Goal: Task Accomplishment & Management: Manage account settings

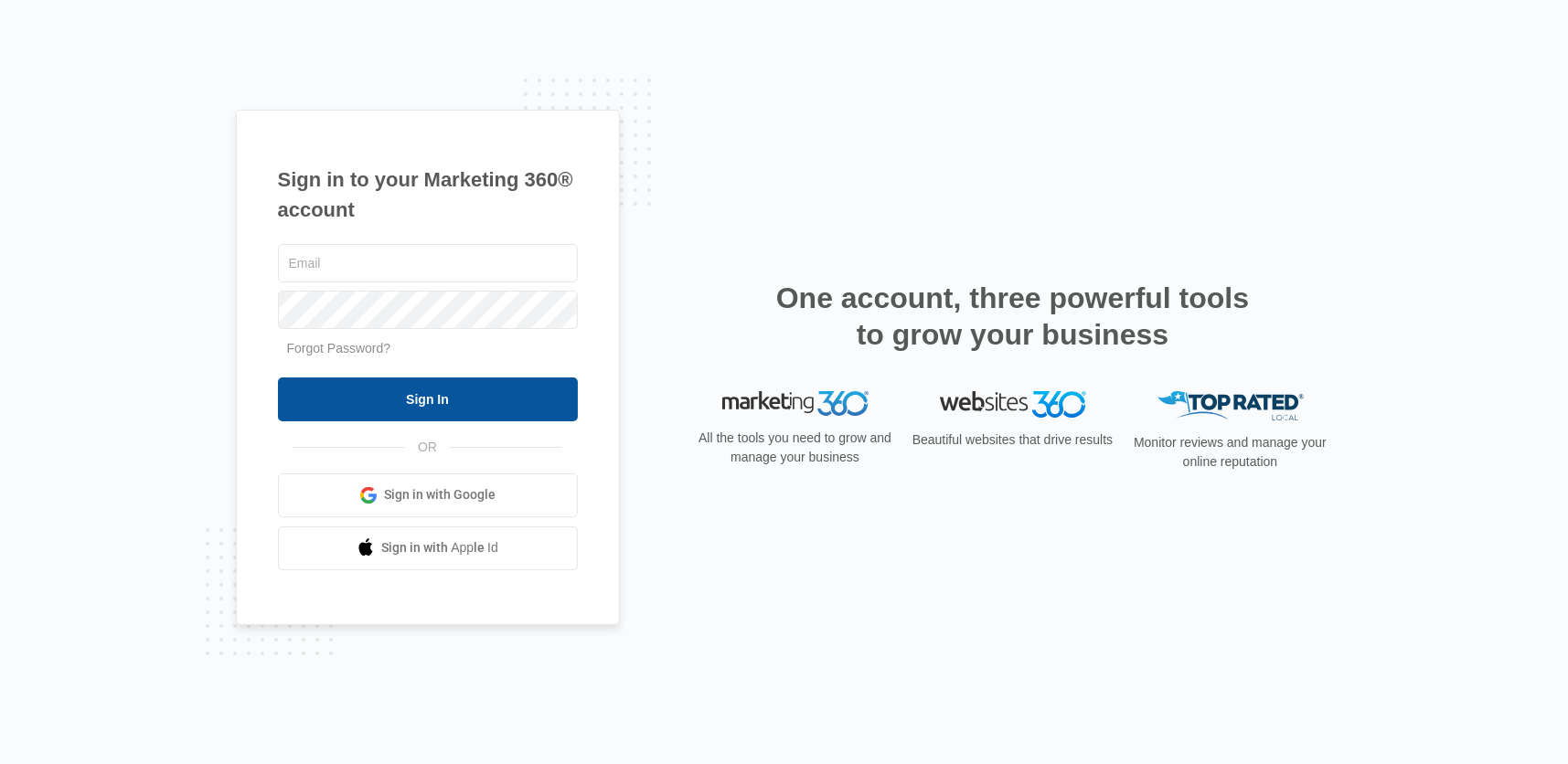
type input "[EMAIL_ADDRESS][DOMAIN_NAME]"
click at [441, 395] on input "Sign In" at bounding box center [428, 399] width 300 height 44
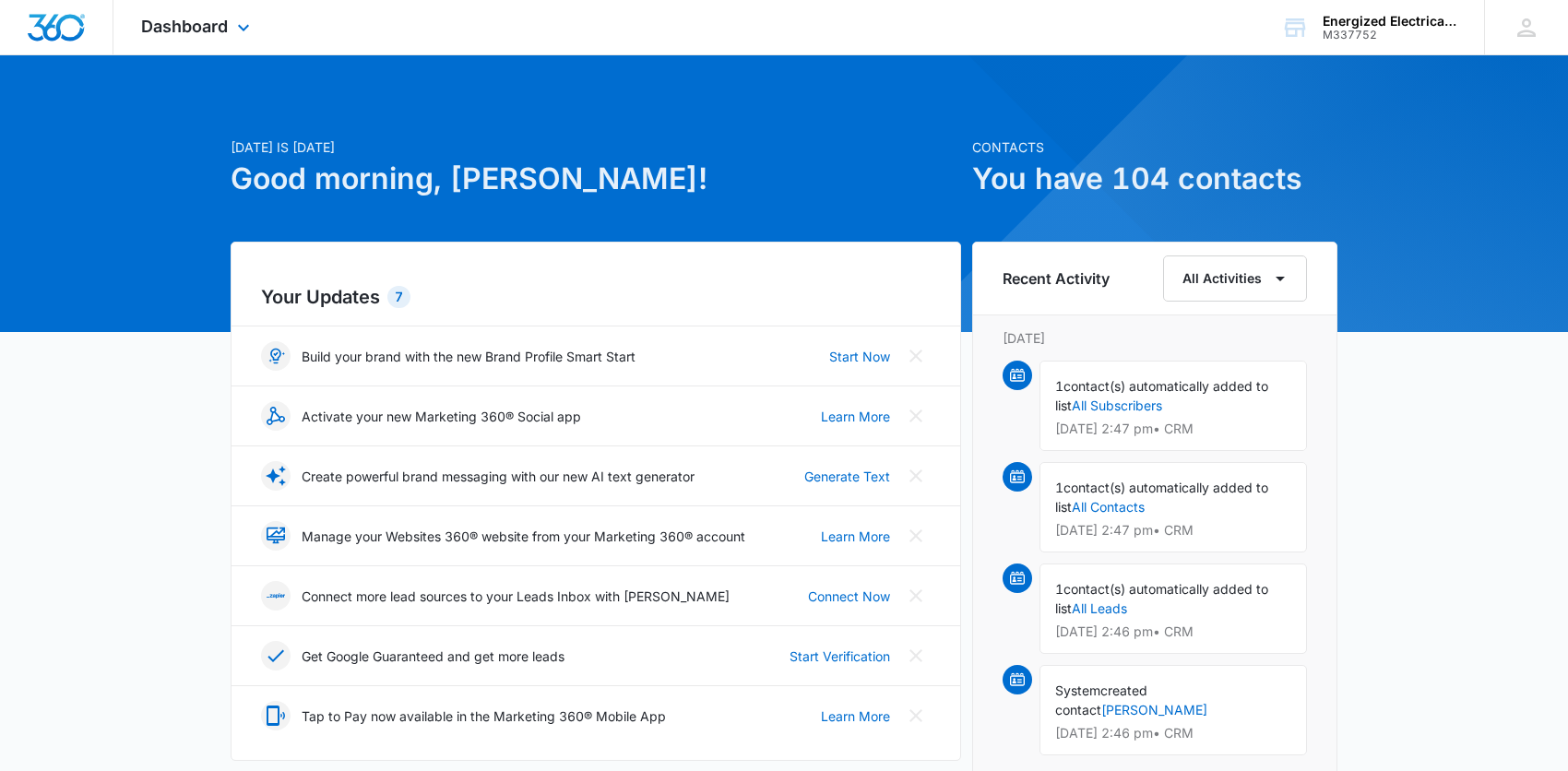
click at [53, 23] on img "Dashboard" at bounding box center [56, 27] width 59 height 28
click at [86, 38] on div at bounding box center [57, 27] width 114 height 54
click at [221, 21] on span "Dashboard" at bounding box center [184, 26] width 87 height 19
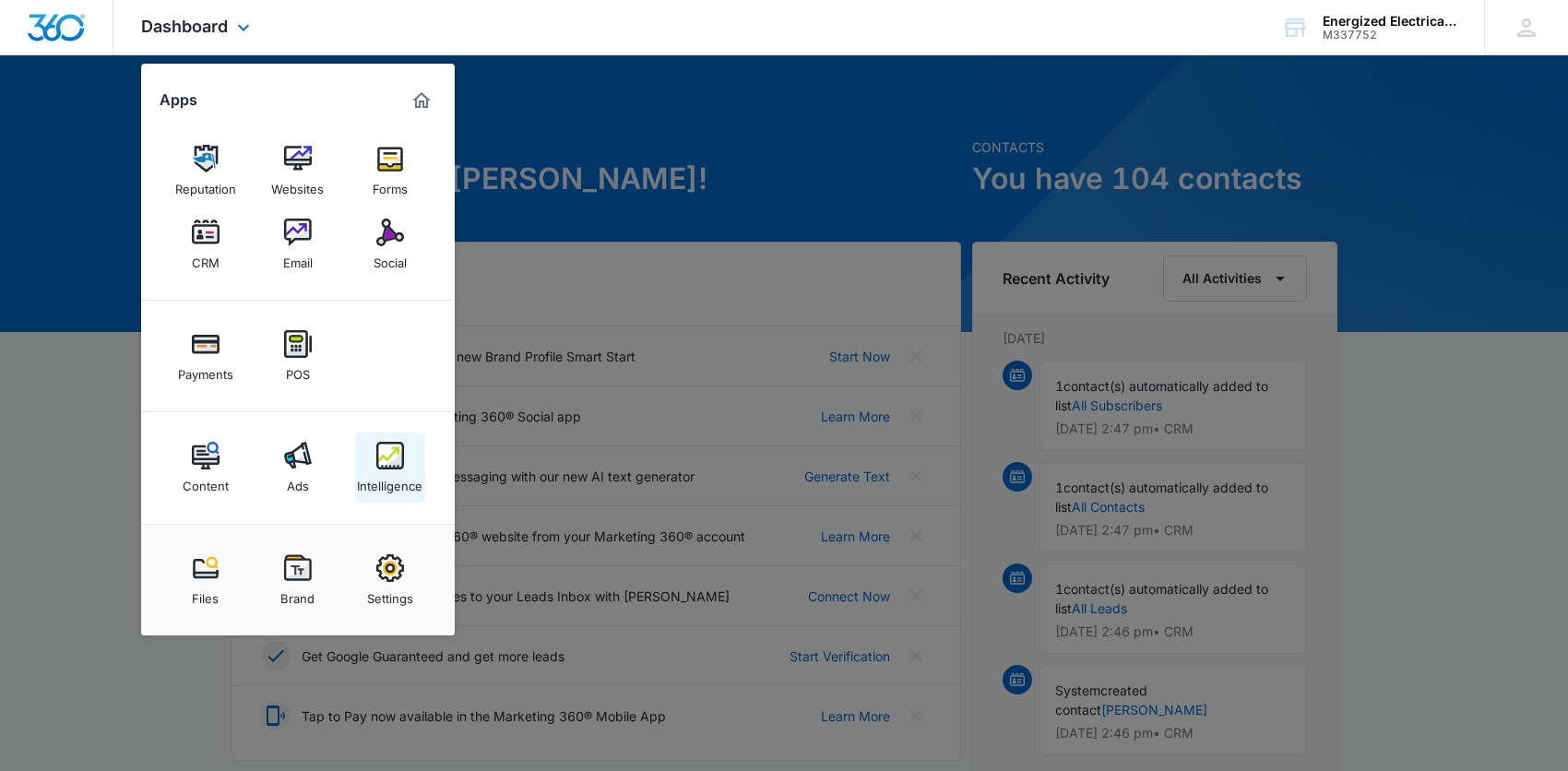
click at [399, 453] on img at bounding box center [389, 455] width 28 height 28
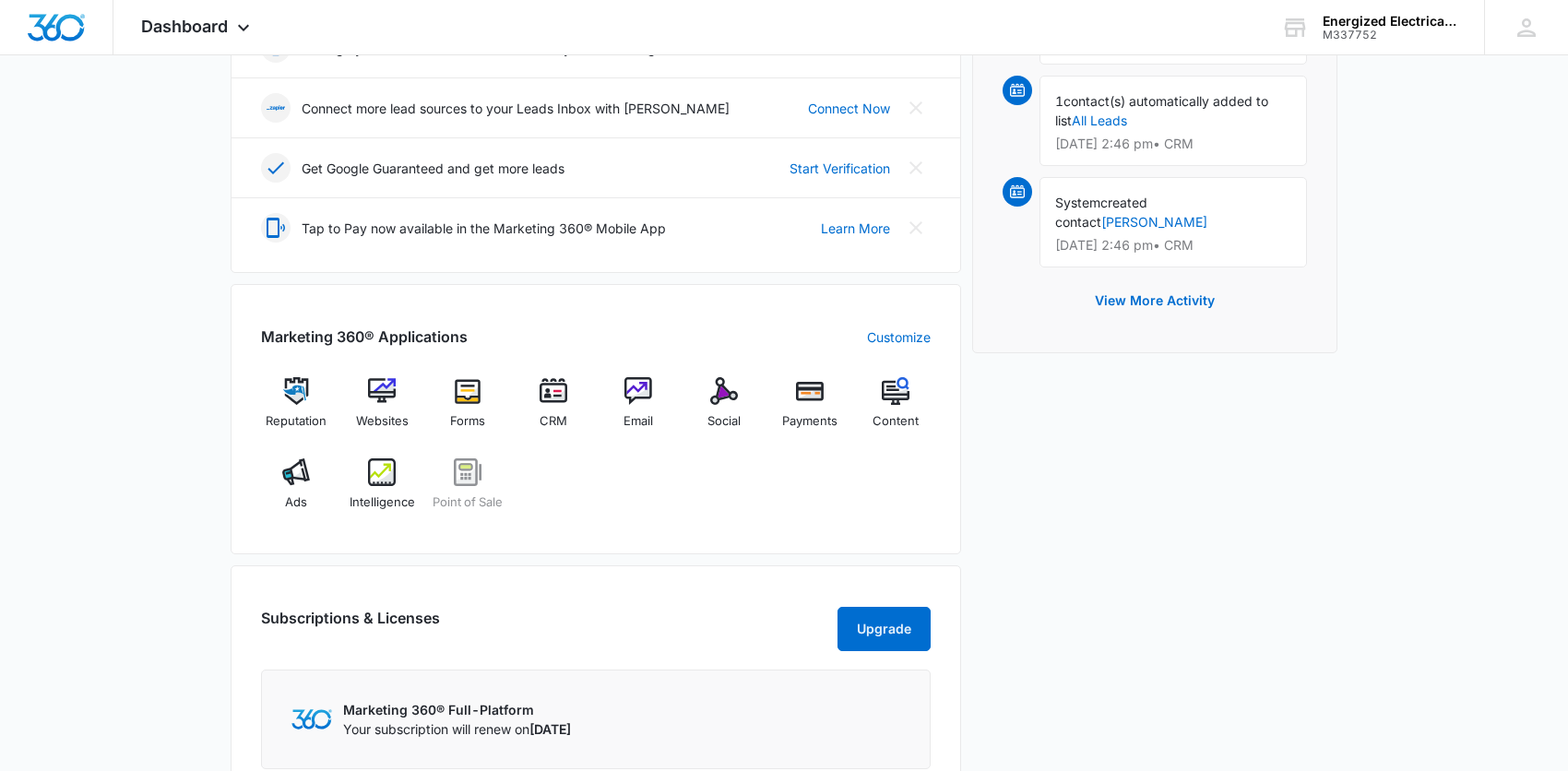
scroll to position [738, 0]
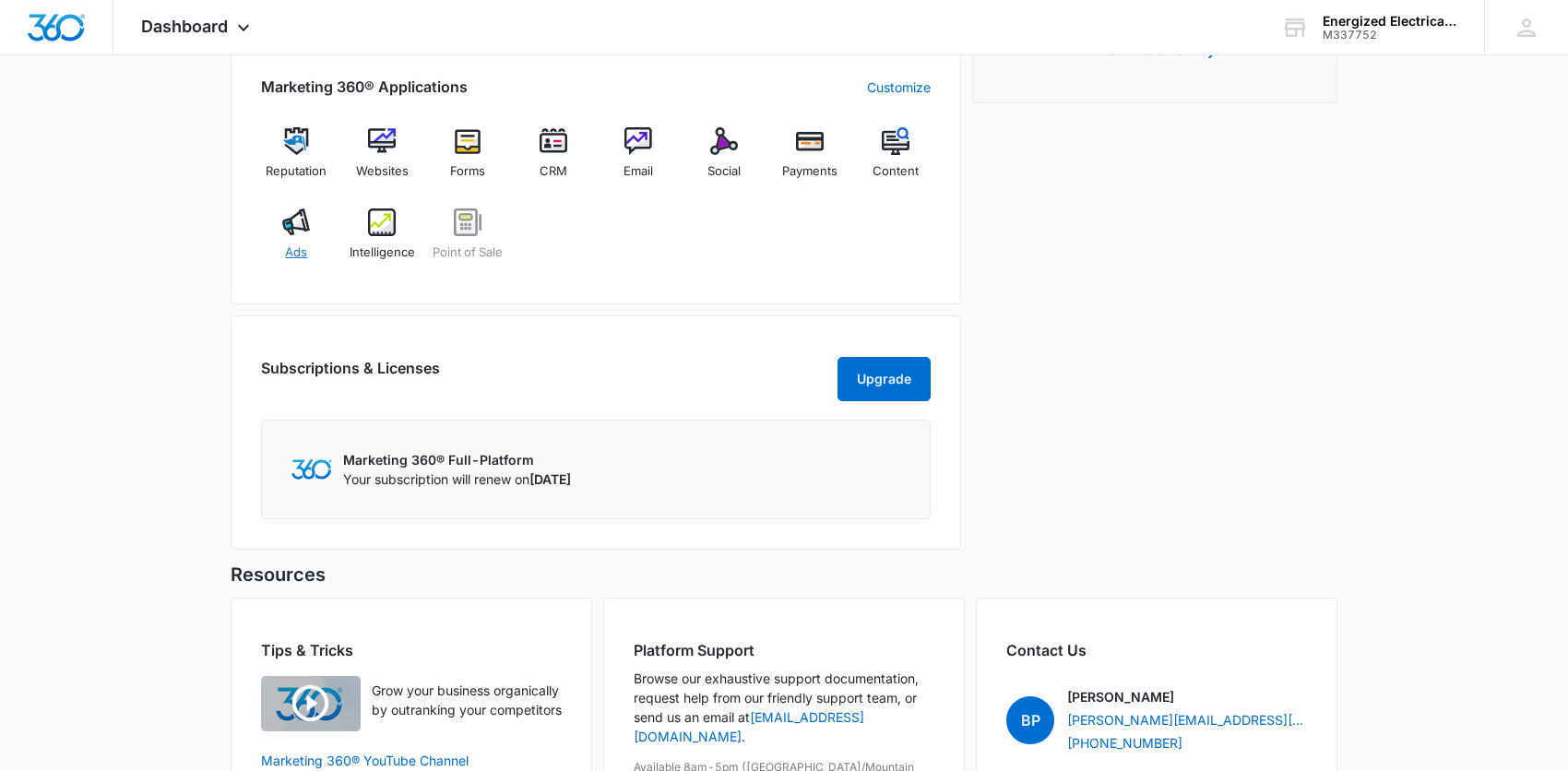
click at [287, 224] on img at bounding box center [296, 222] width 28 height 28
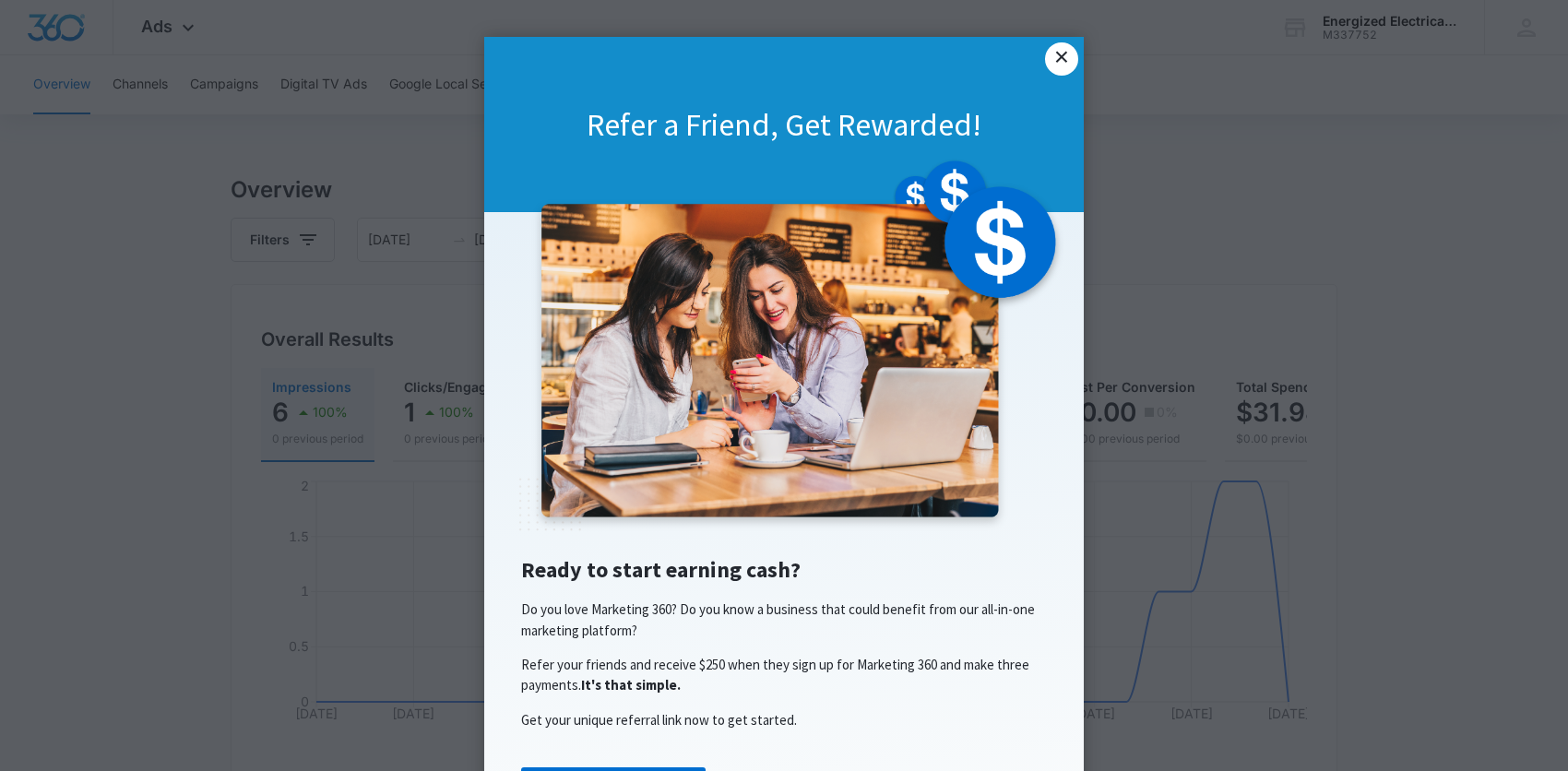
click at [1050, 58] on link "×" at bounding box center [1061, 59] width 33 height 33
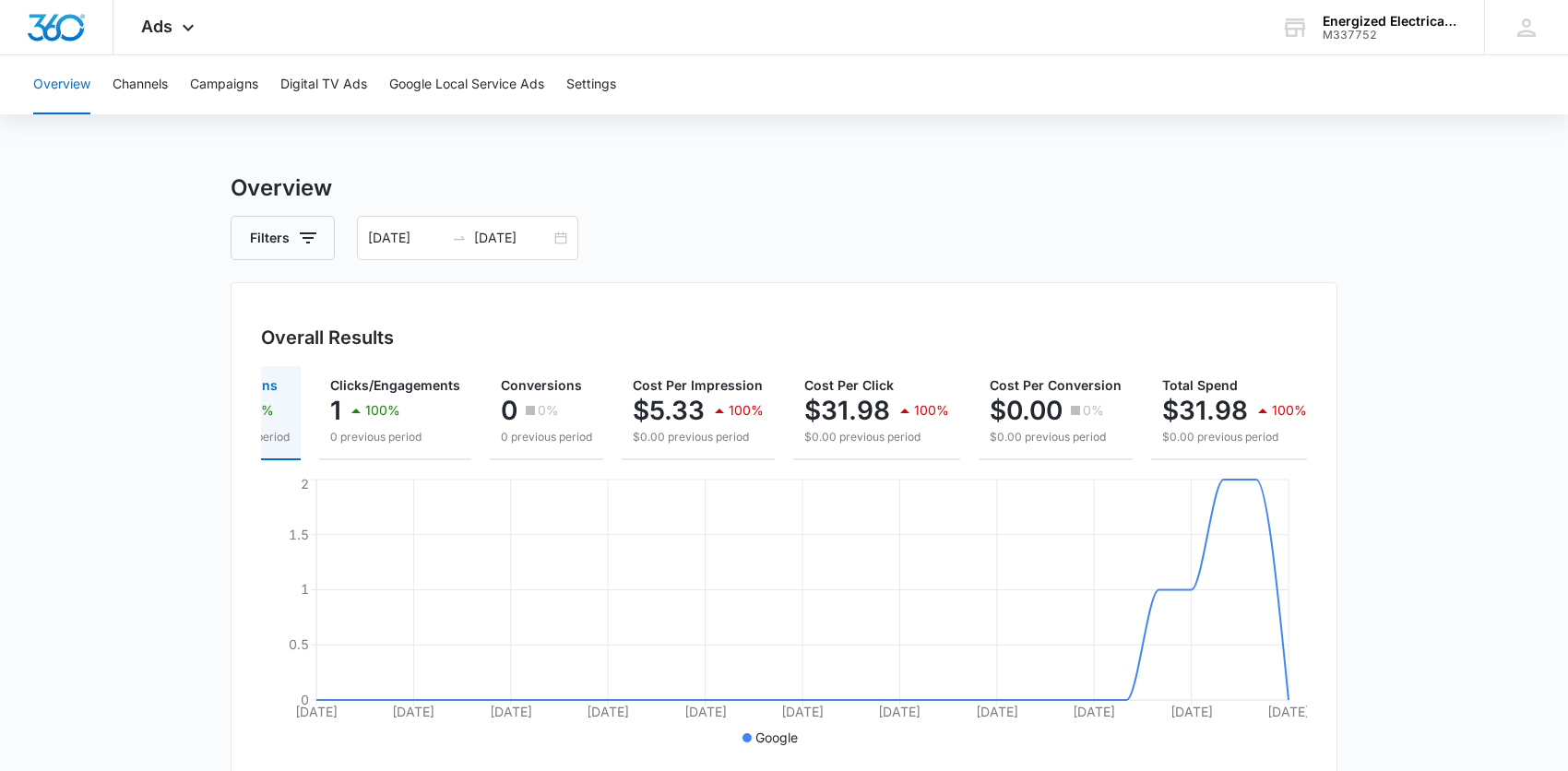
scroll to position [0, 88]
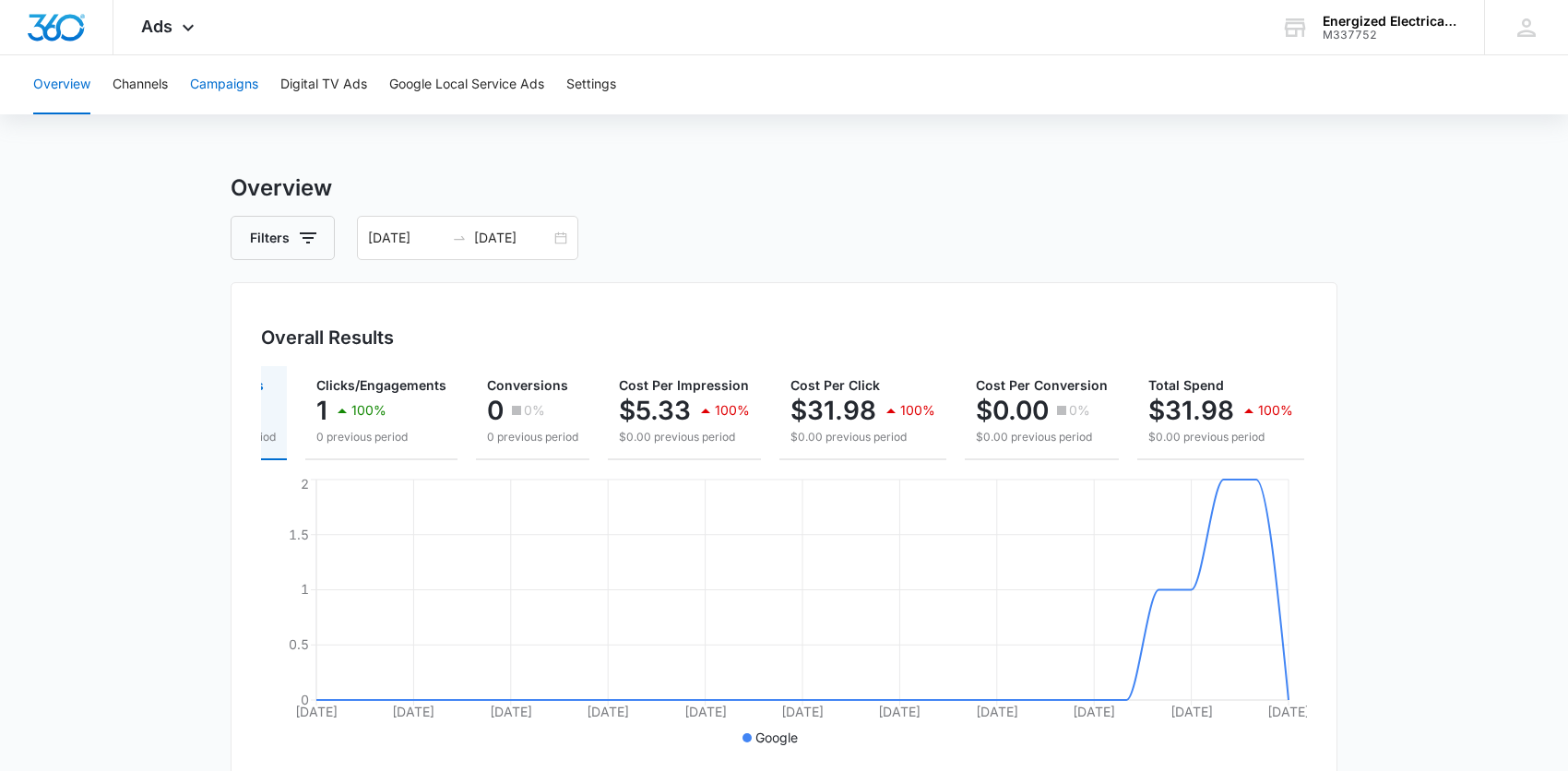
click at [246, 81] on button "Campaigns" at bounding box center [224, 84] width 68 height 59
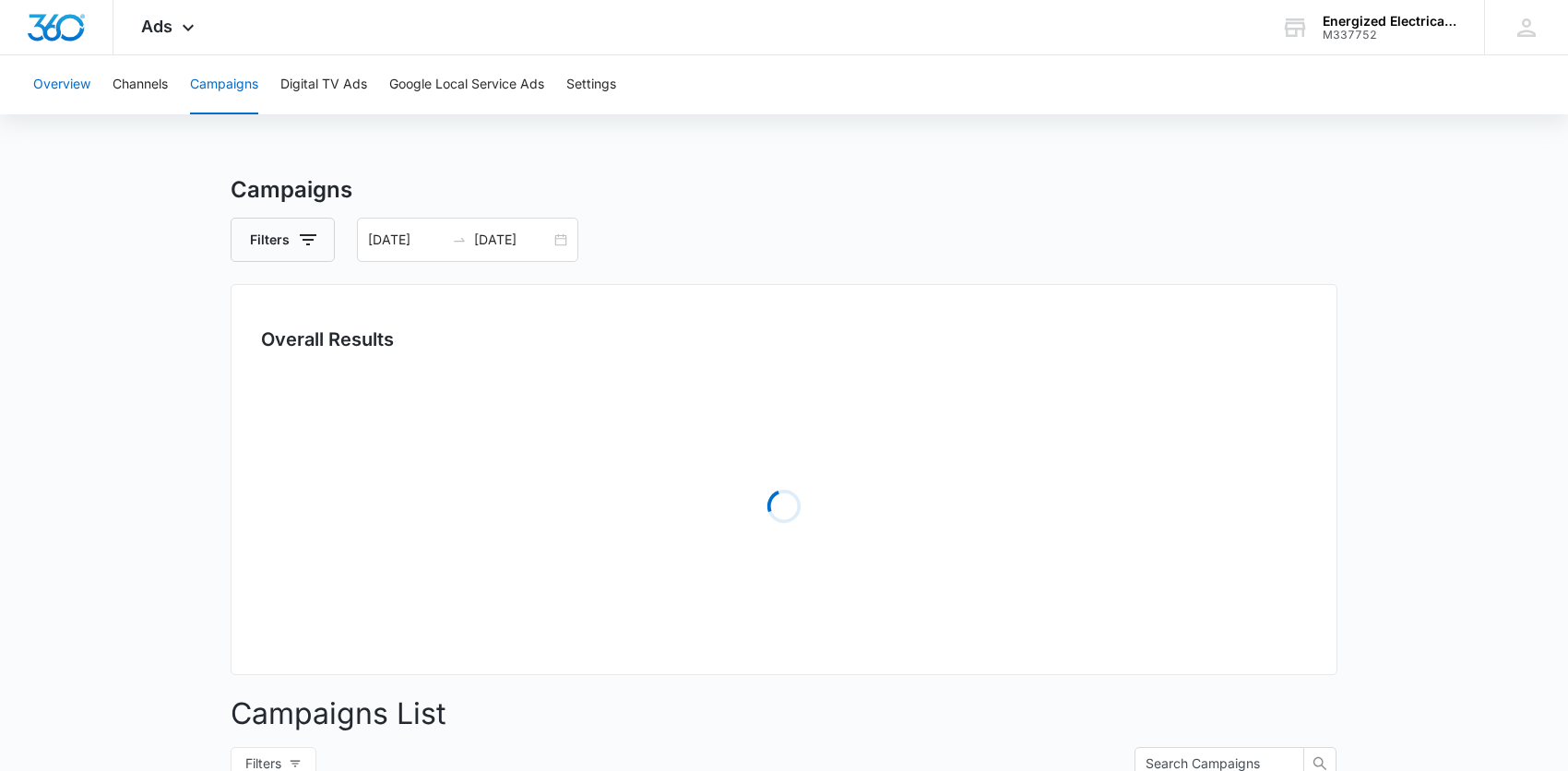
click at [68, 91] on button "Overview" at bounding box center [61, 84] width 57 height 59
click at [64, 81] on button "Overview" at bounding box center [61, 84] width 57 height 59
